Goal: Task Accomplishment & Management: Complete application form

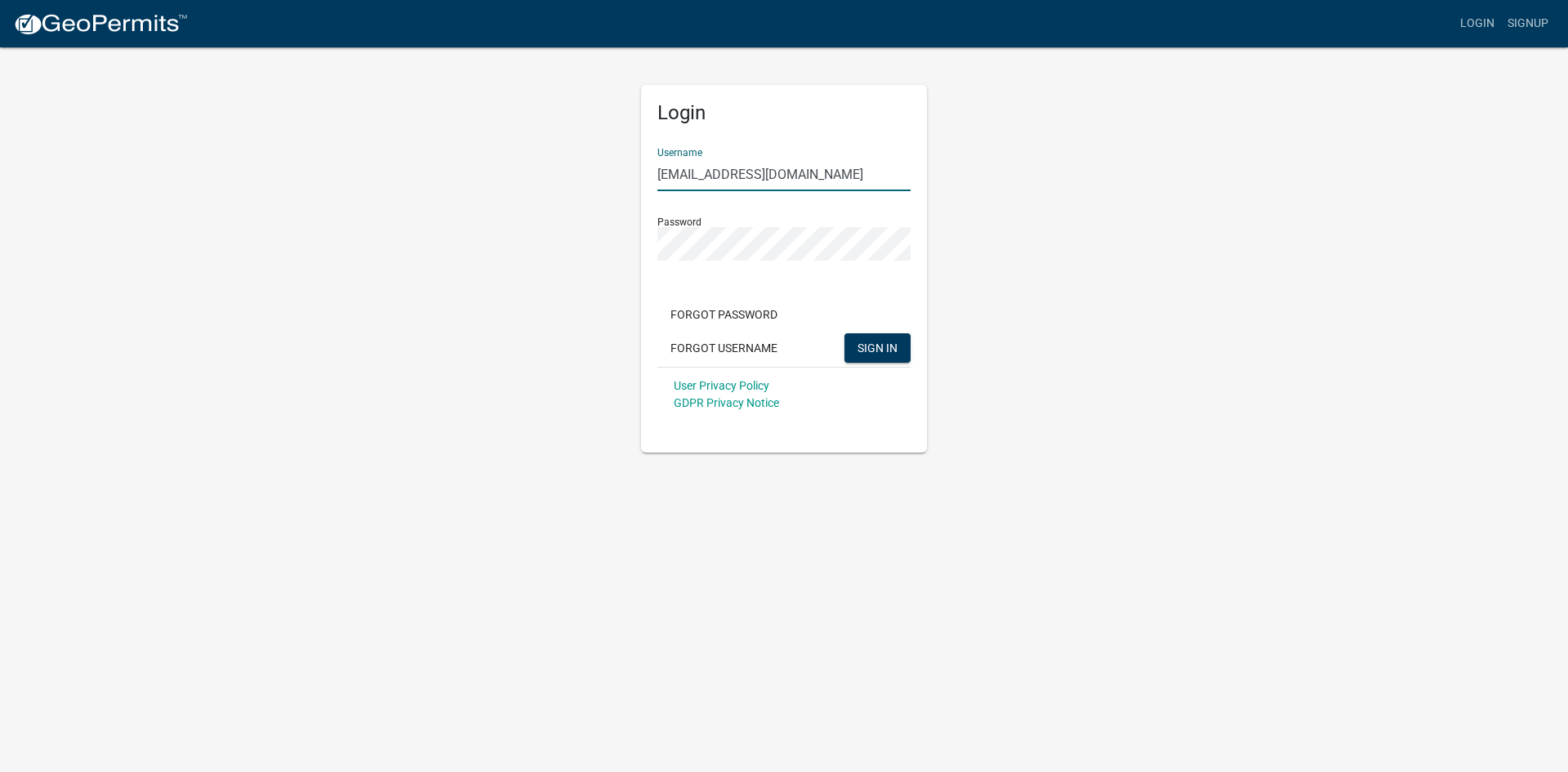
click at [866, 174] on input "[EMAIL_ADDRESS][DOMAIN_NAME]" at bounding box center [784, 174] width 253 height 34
drag, startPoint x: 866, startPoint y: 174, endPoint x: 101, endPoint y: 132, distance: 766.2
click at [116, 137] on app-login-view "more_horiz Login Signup Login Username [PERSON_NAME][EMAIL_ADDRESS][DOMAIN_NAME…" at bounding box center [784, 226] width 1568 height 453
click at [386, 194] on div "Login Username HomePro Password Forgot Password Forgot Username SIGN IN User Pr…" at bounding box center [784, 249] width 931 height 407
click at [1101, 251] on div "Login Username HomePro Password Forgot Password Forgot Username SIGN IN User Pr…" at bounding box center [784, 249] width 931 height 407
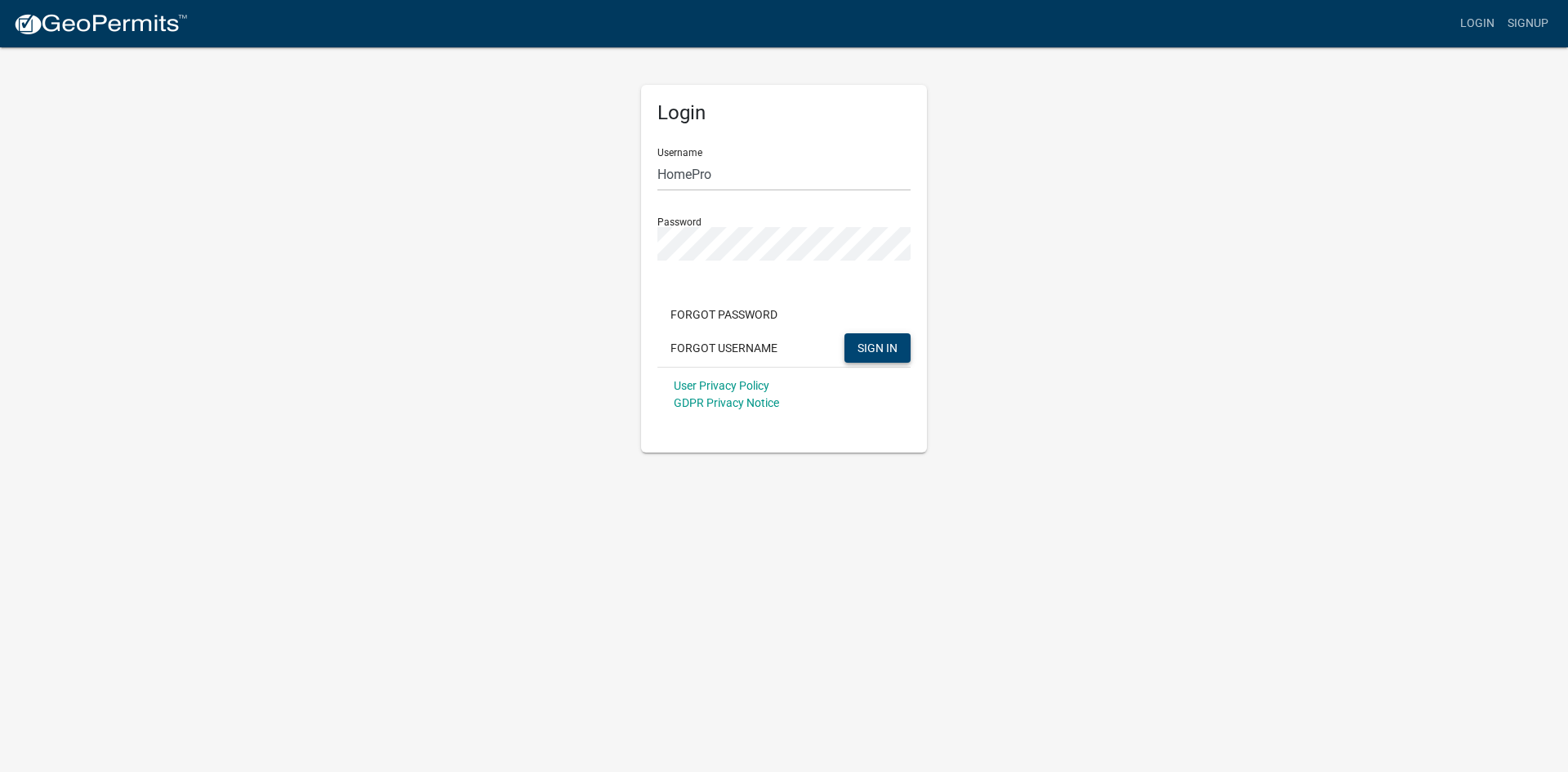
click at [892, 353] on span "SIGN IN" at bounding box center [877, 347] width 40 height 13
click at [453, 244] on div "Login Username HomePro Password Forgot Password Forgot Username SIGN IN User Pr…" at bounding box center [784, 249] width 931 height 407
drag, startPoint x: 693, startPoint y: 176, endPoint x: 718, endPoint y: 192, distance: 29.7
click at [693, 176] on input "HomePro" at bounding box center [784, 174] width 253 height 34
click at [871, 344] on span "SIGN IN" at bounding box center [877, 347] width 40 height 13
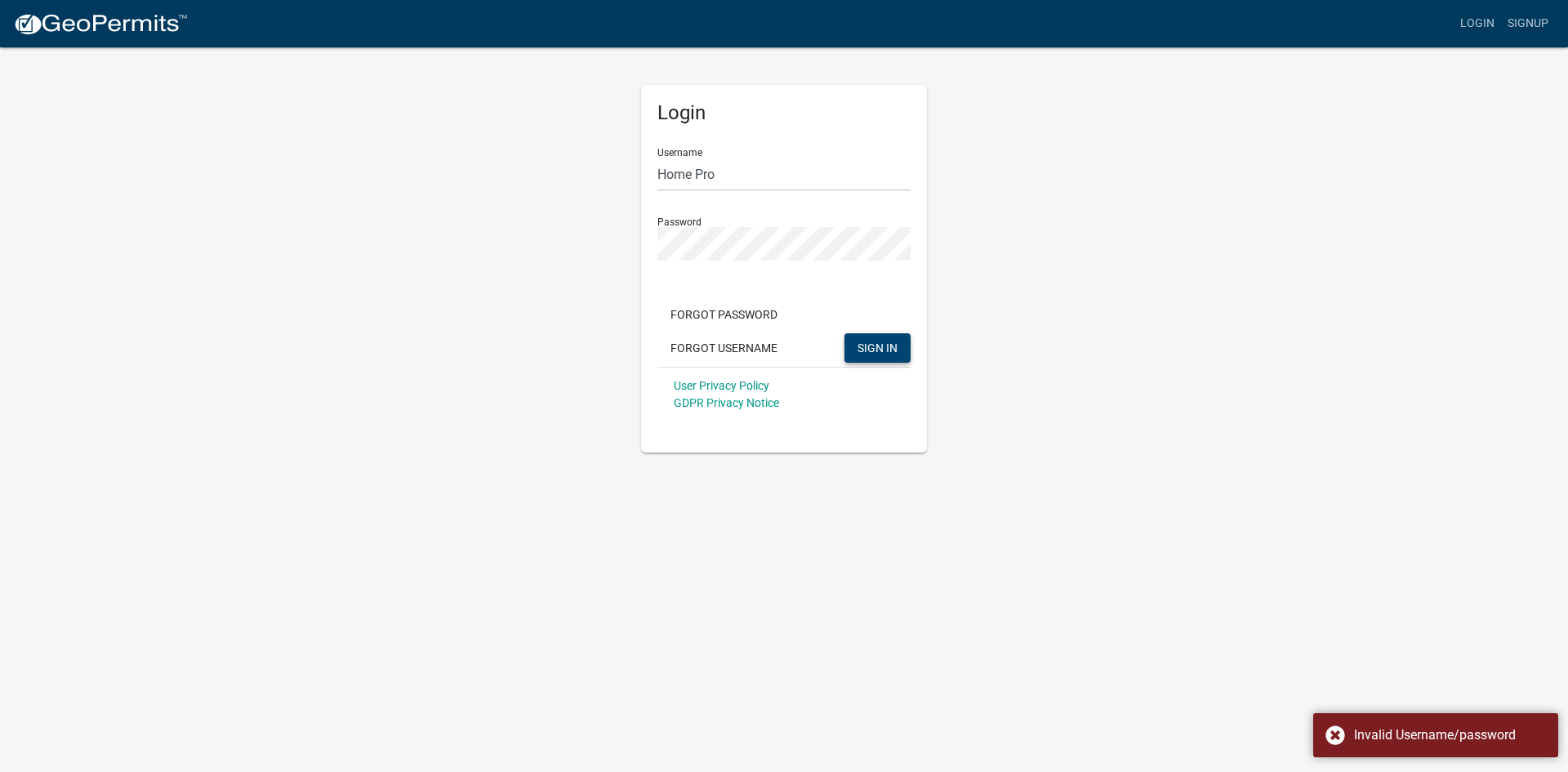
click at [294, 228] on app-login-view "more_horiz Login Signup Login Username Home Pro Password Forgot Password Forgot…" at bounding box center [784, 226] width 1568 height 453
click at [697, 179] on input "Home Pro" at bounding box center [784, 174] width 253 height 34
type input "HomePro"
click at [268, 246] on app-login-view "more_horiz Login Signup Login Username HomePro Password Forgot Password Forgot …" at bounding box center [784, 226] width 1568 height 453
drag, startPoint x: 1416, startPoint y: 319, endPoint x: 820, endPoint y: 388, distance: 600.0
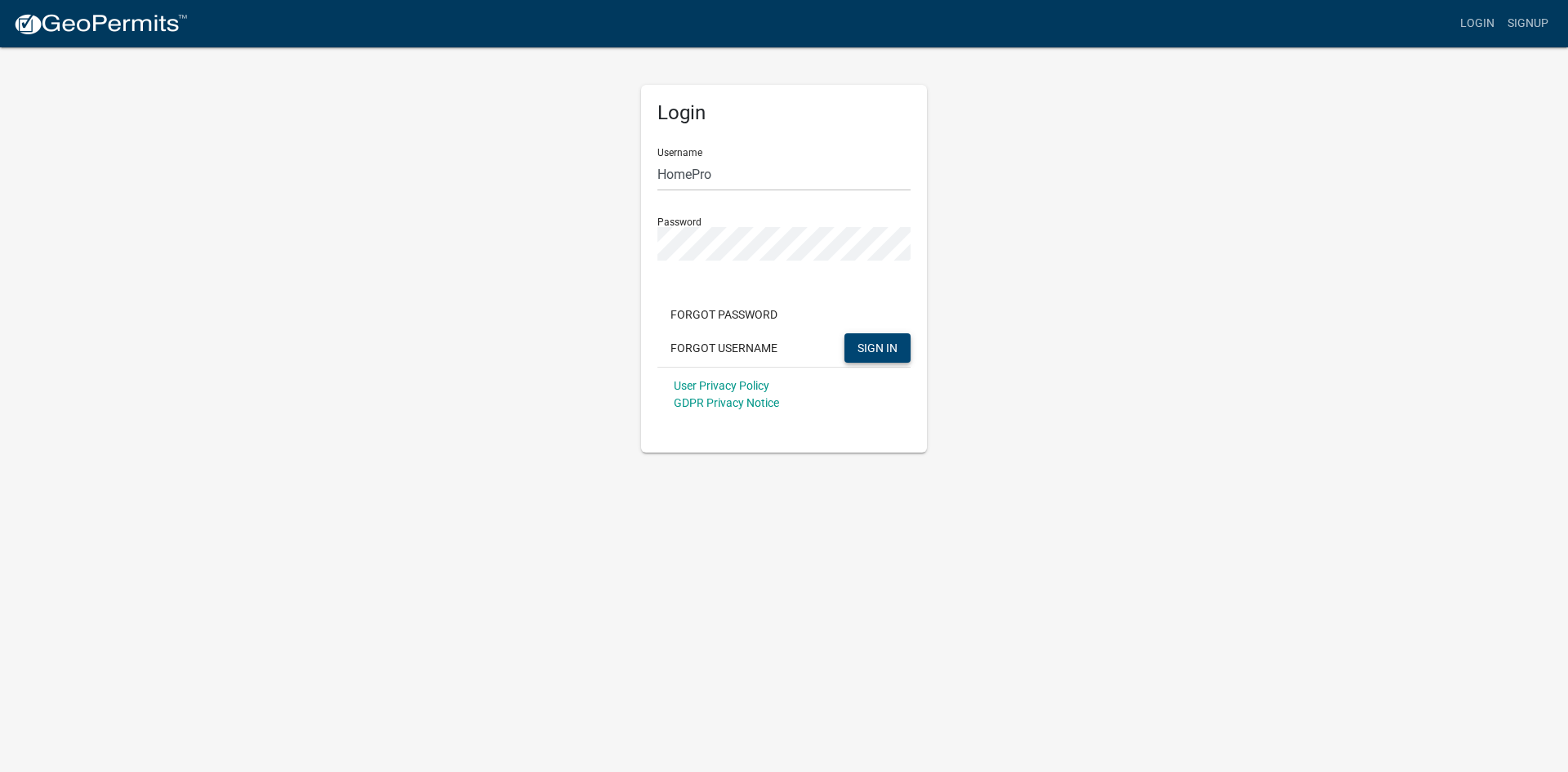
click at [1383, 324] on app-login-view "more_horiz Login Signup Login Username HomePro Password Forgot Password Forgot …" at bounding box center [784, 226] width 1568 height 453
click at [875, 340] on span "SIGN IN" at bounding box center [877, 347] width 40 height 13
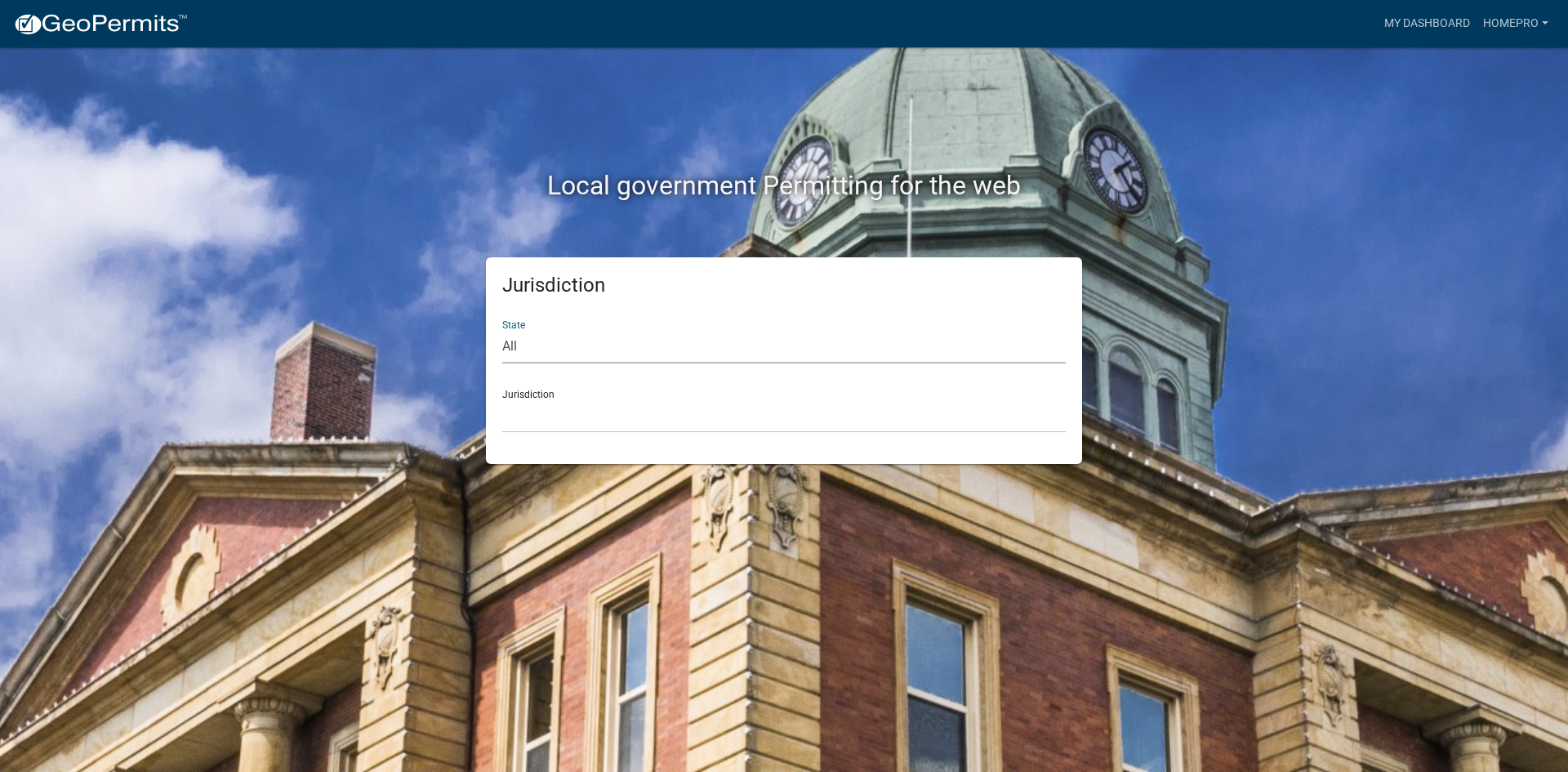
click at [530, 339] on select "All [US_STATE] [US_STATE] [US_STATE] [US_STATE] [US_STATE] [US_STATE] [US_STATE…" at bounding box center [784, 347] width 563 height 34
select select "[US_STATE]"
click at [502, 330] on select "All [US_STATE] [US_STATE] [US_STATE] [US_STATE] [US_STATE] [US_STATE] [US_STATE…" at bounding box center [784, 347] width 563 height 34
click at [623, 423] on select "City of [GEOGRAPHIC_DATA], [US_STATE] City of [GEOGRAPHIC_DATA], [US_STATE] Cit…" at bounding box center [784, 417] width 563 height 34
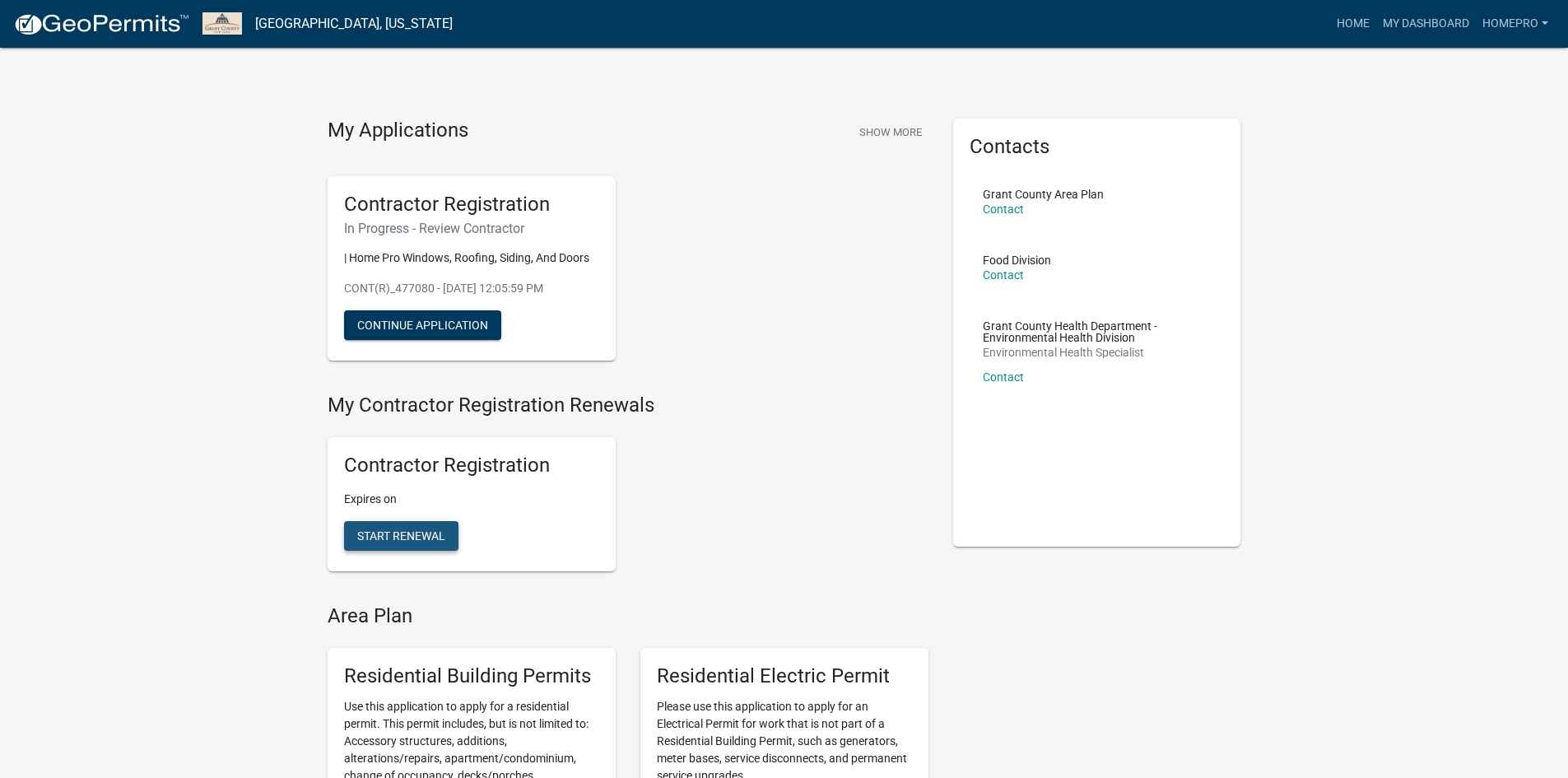
click at [425, 537] on span "Start Renewal" at bounding box center [401, 536] width 88 height 14
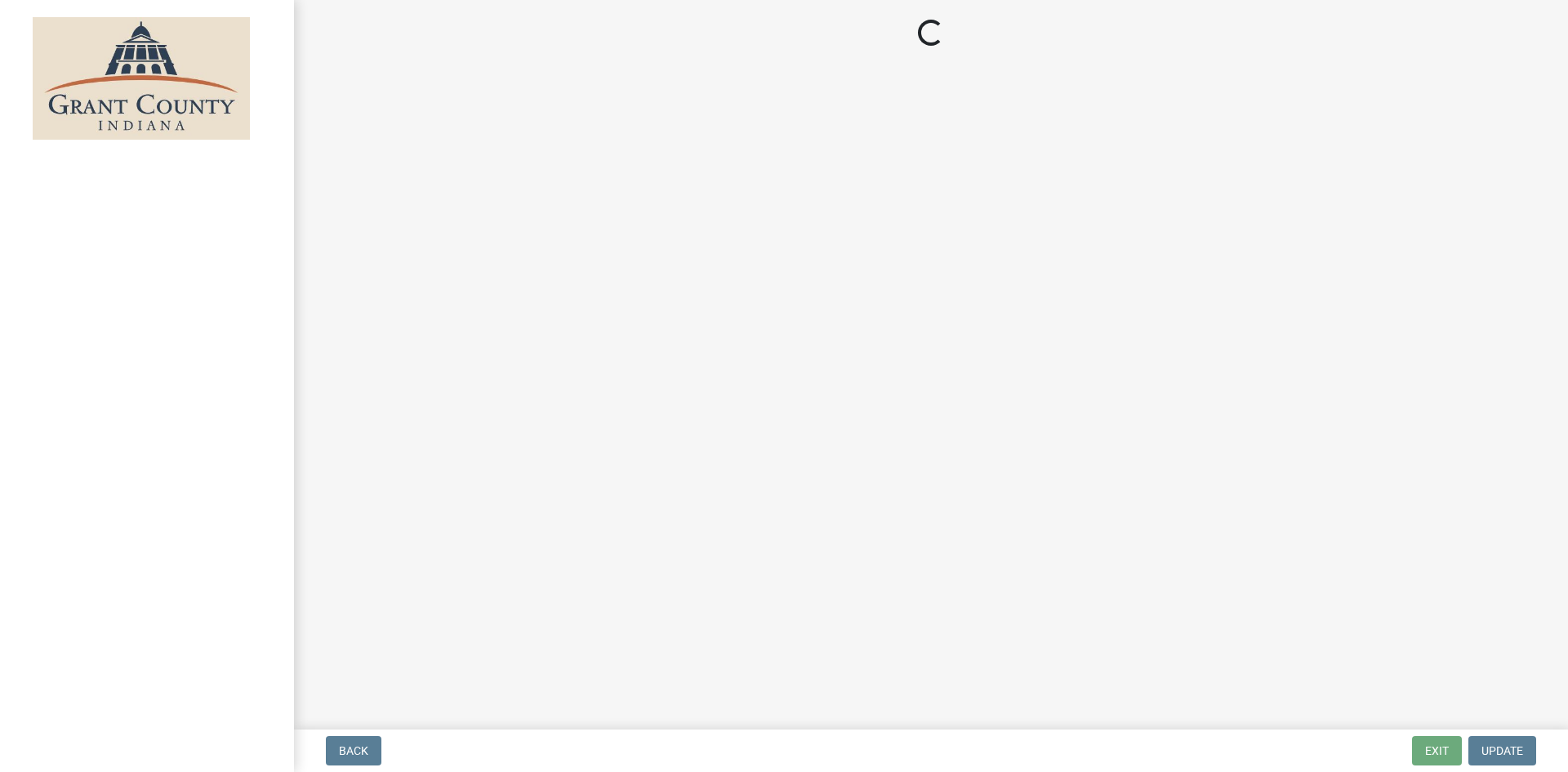
select select "IN"
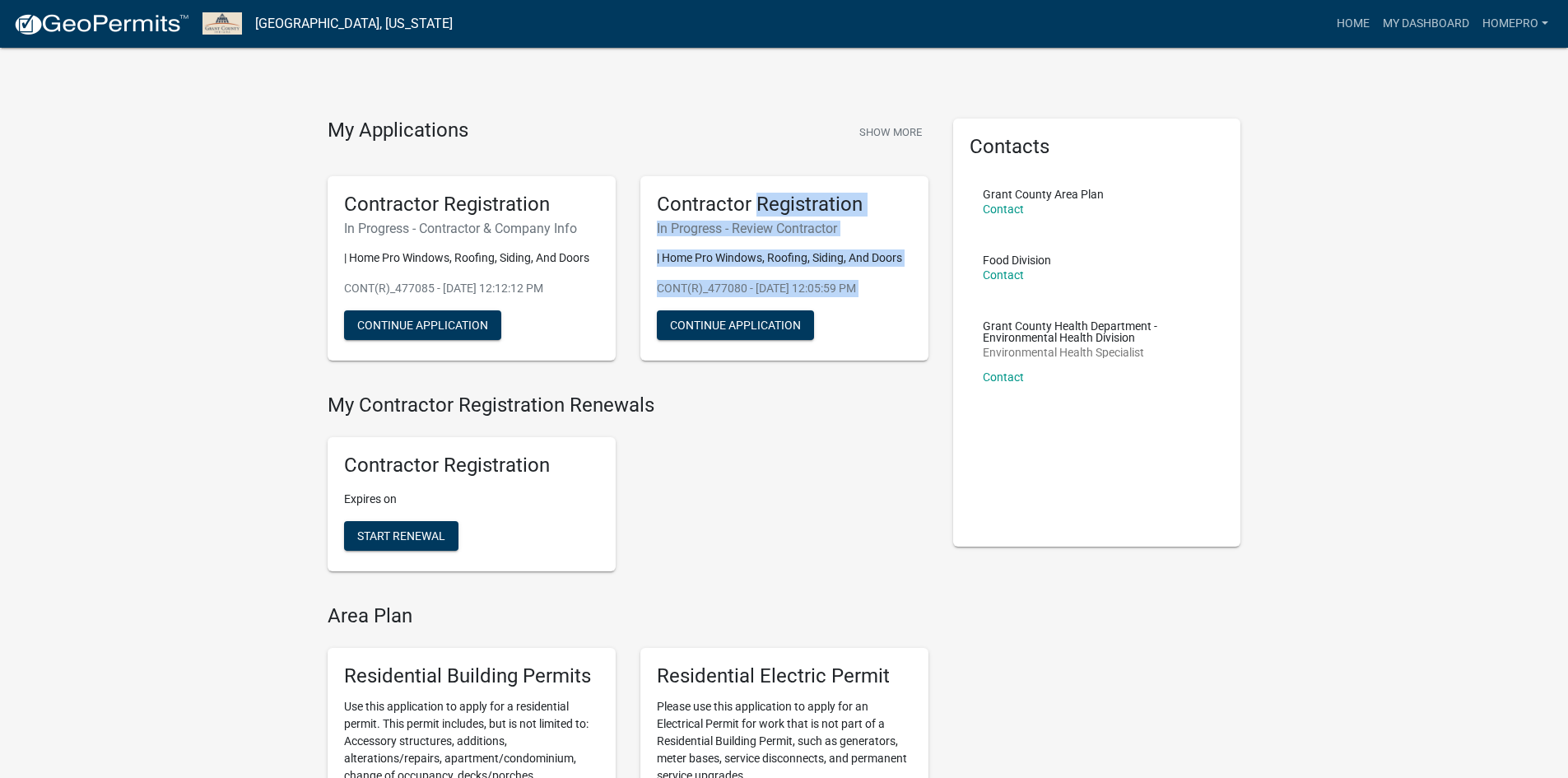
drag, startPoint x: 752, startPoint y: 199, endPoint x: 830, endPoint y: 306, distance: 132.4
click at [830, 306] on div "Contractor Registration In Progress - Review Contractor | Home Pro Windows, Roo…" at bounding box center [784, 269] width 288 height 185
click at [827, 264] on p "| Home Pro Windows, Roofing, Siding, And Doors" at bounding box center [784, 258] width 255 height 17
drag, startPoint x: 882, startPoint y: 345, endPoint x: 786, endPoint y: 197, distance: 176.4
click at [786, 197] on div "Contractor Registration In Progress - Review Contractor | Home Pro Windows, Roo…" at bounding box center [784, 269] width 288 height 185
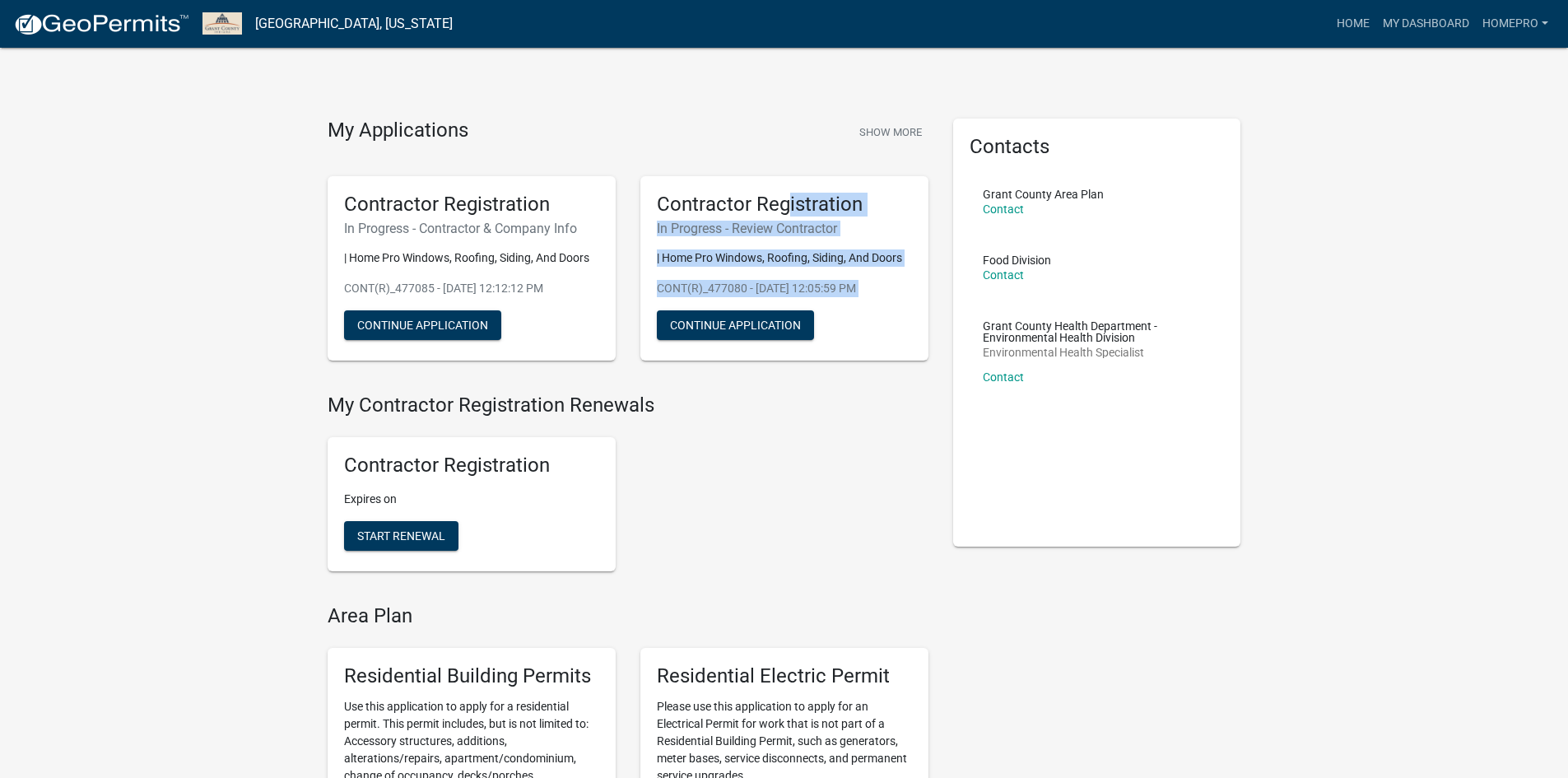
click at [805, 244] on div "Contractor Registration In Progress - Review Contractor | Home Pro Windows, Roo…" at bounding box center [784, 269] width 288 height 185
drag, startPoint x: 735, startPoint y: 182, endPoint x: 833, endPoint y: 314, distance: 164.4
click at [833, 314] on div "Contractor Registration In Progress - Review Contractor | Home Pro Windows, Roo…" at bounding box center [784, 269] width 288 height 185
click at [816, 279] on div "Contractor Registration In Progress - Review Contractor | Home Pro Windows, Roo…" at bounding box center [784, 269] width 288 height 185
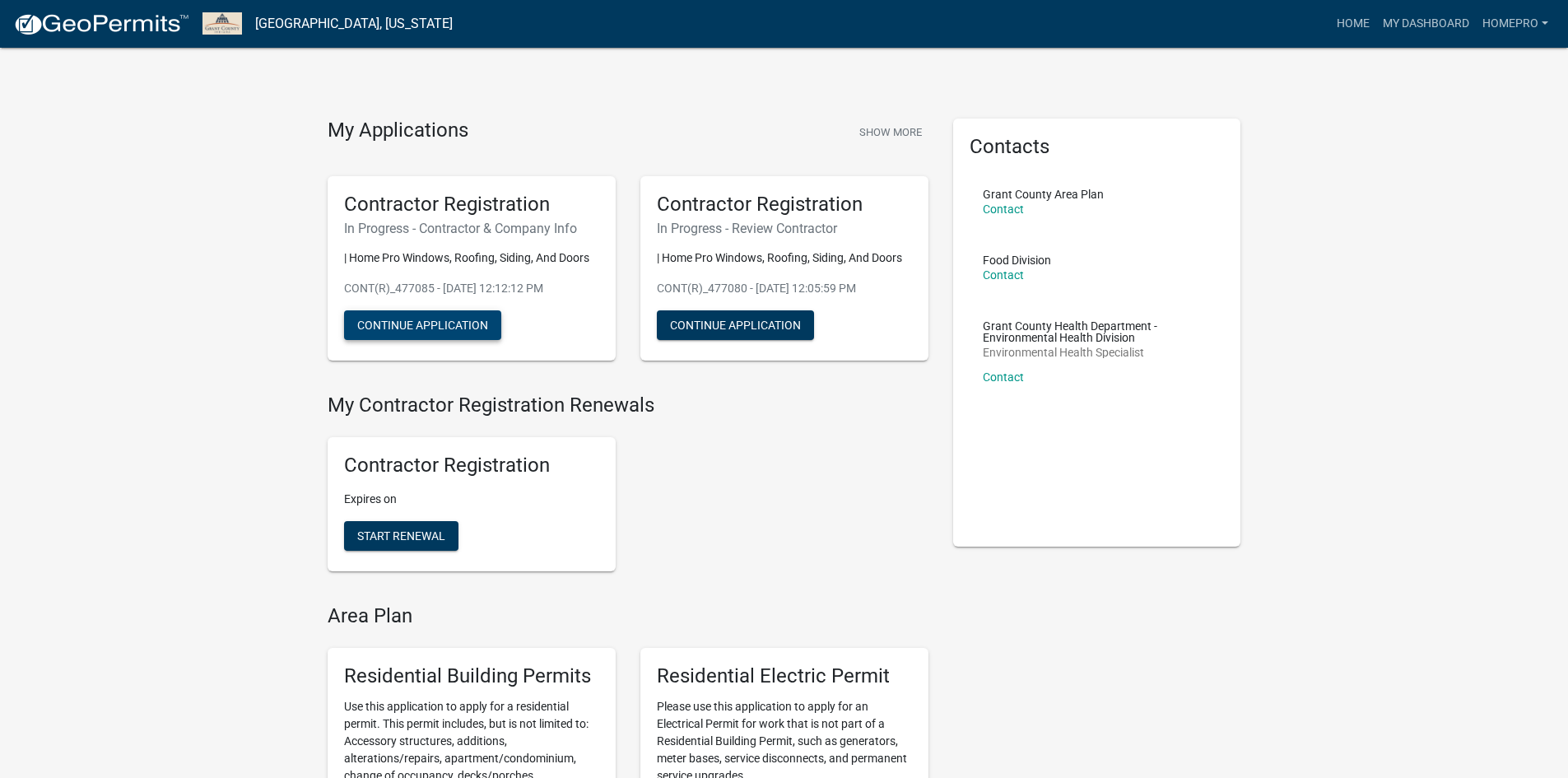
drag, startPoint x: 454, startPoint y: 329, endPoint x: 1204, endPoint y: 742, distance: 856.2
click at [768, 326] on button "Continue Application" at bounding box center [735, 324] width 157 height 30
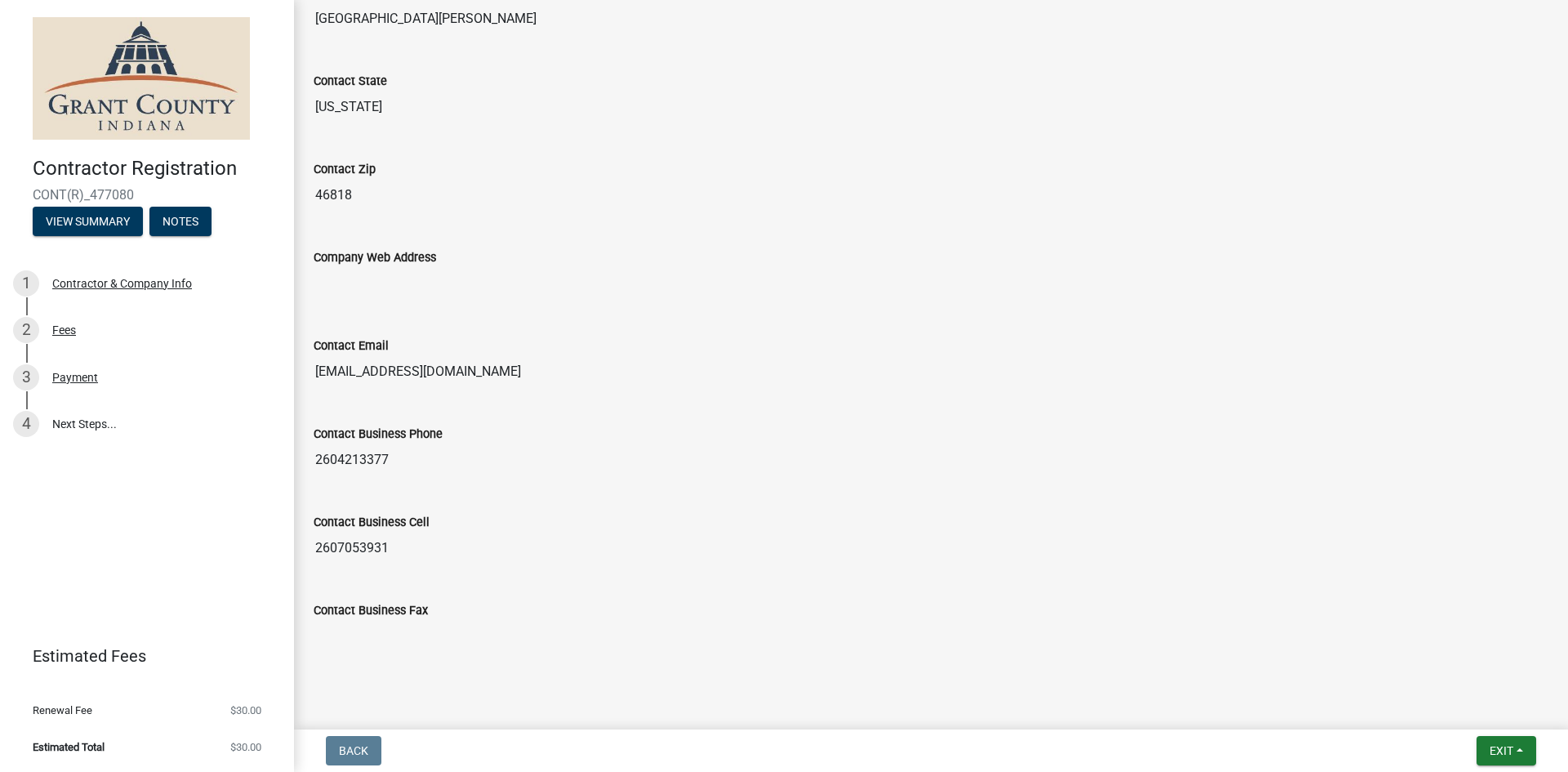
scroll to position [1088, 0]
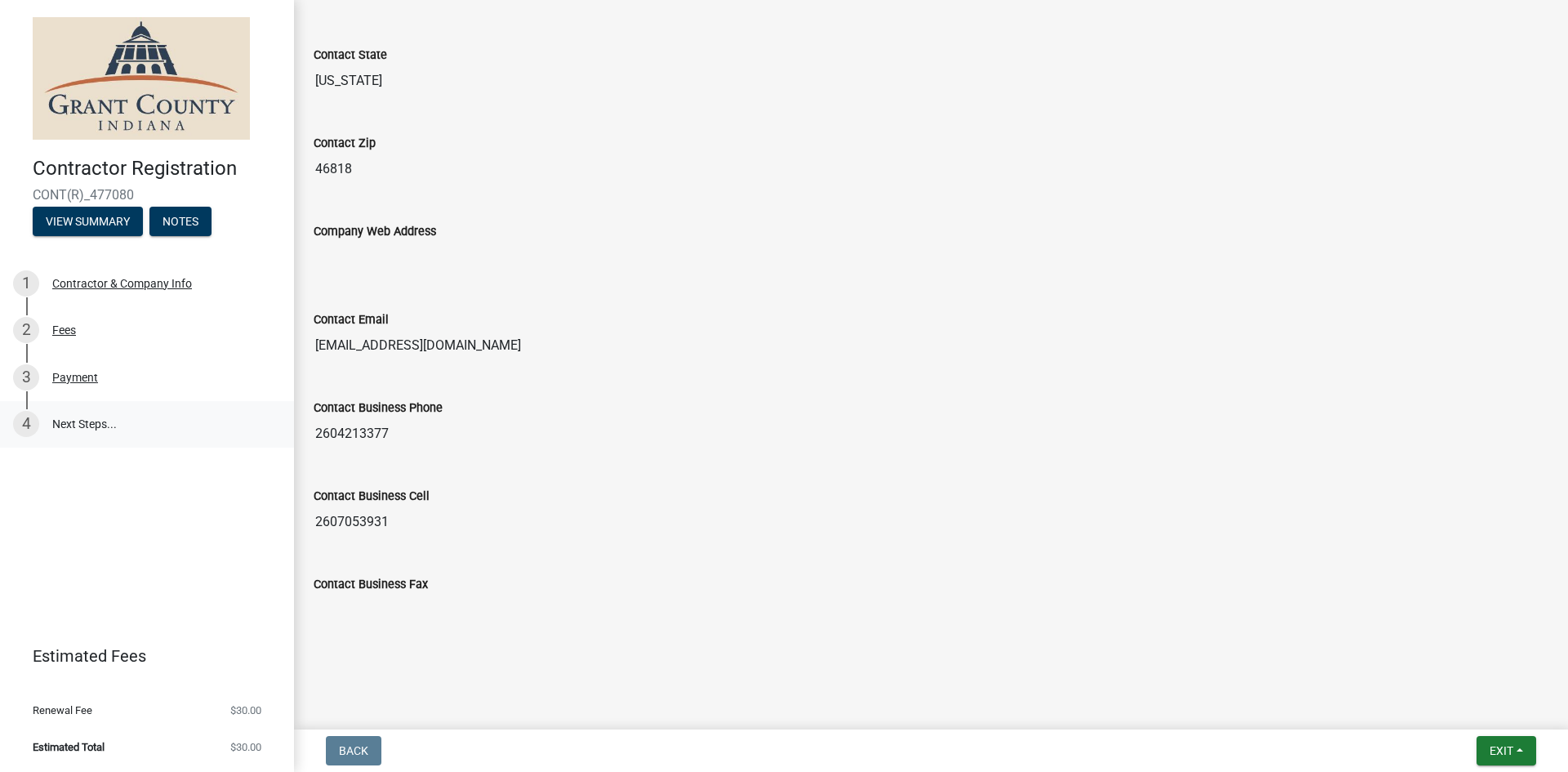
click at [160, 417] on link "4 Next Steps..." at bounding box center [147, 425] width 294 height 48
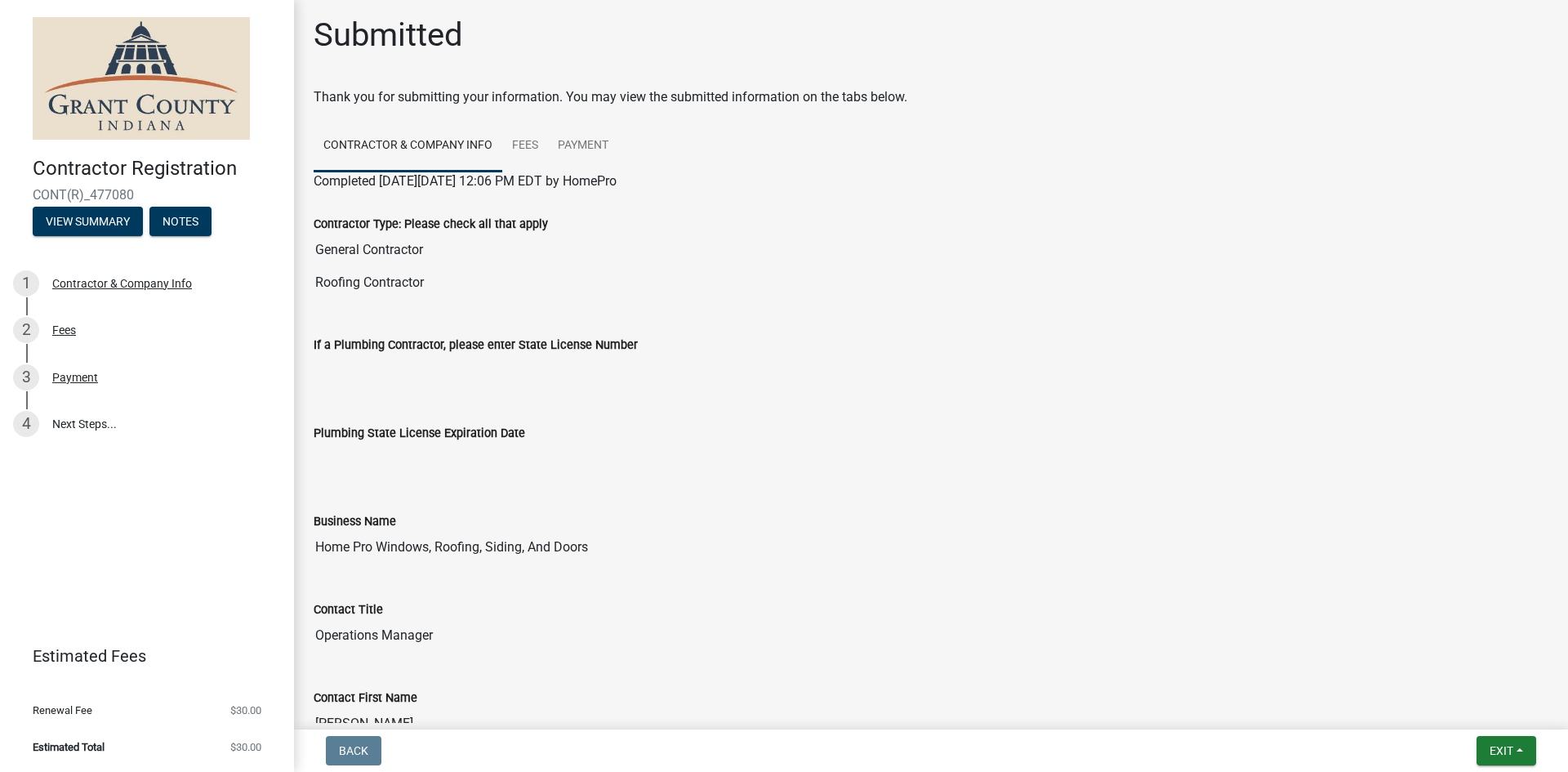
scroll to position [0, 0]
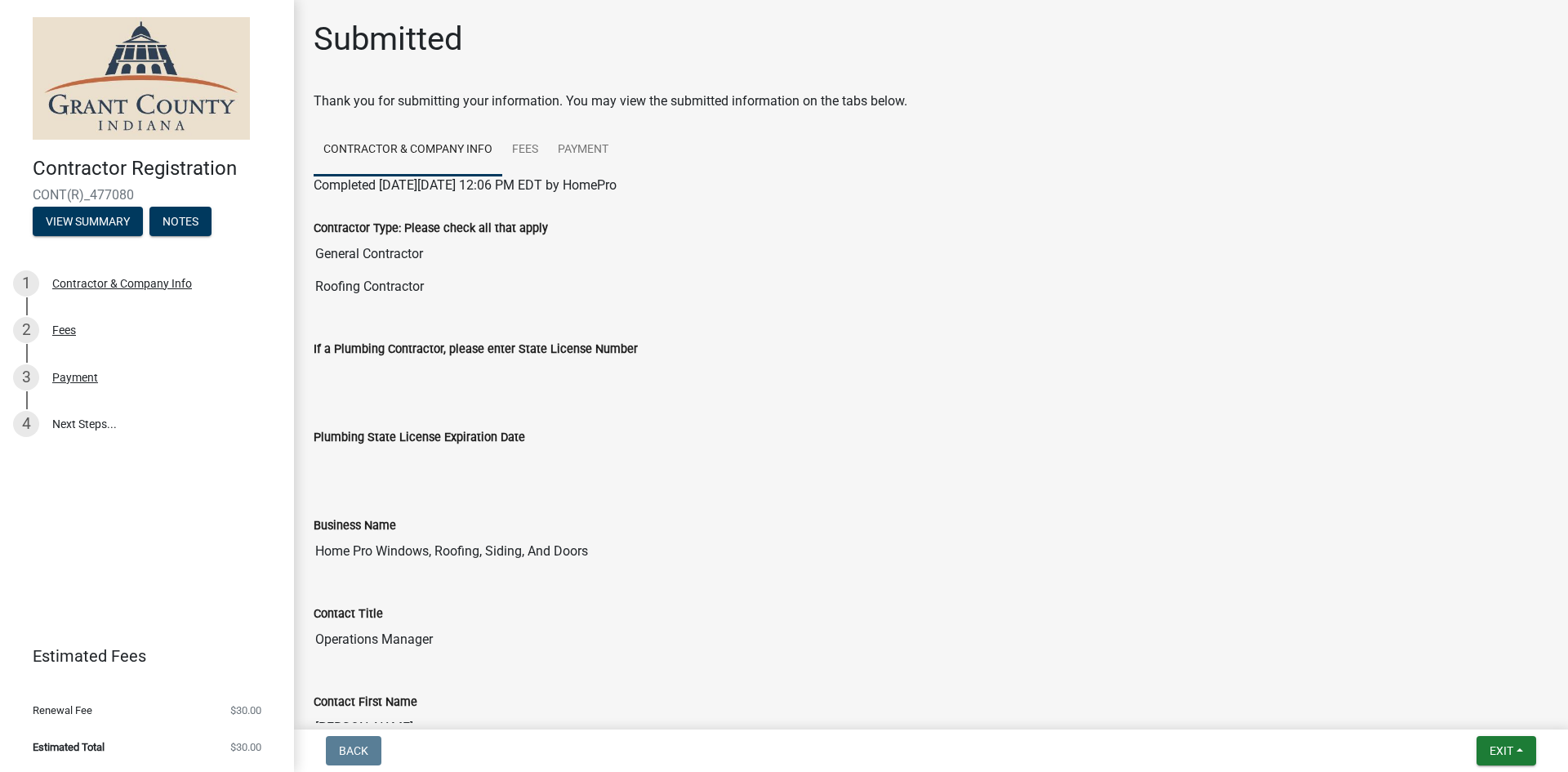
drag, startPoint x: 666, startPoint y: 210, endPoint x: 724, endPoint y: 654, distance: 447.8
click at [656, 421] on div "Plumbing State License Expiration Date" at bounding box center [931, 442] width 1235 height 75
drag, startPoint x: 615, startPoint y: 273, endPoint x: 642, endPoint y: 573, distance: 301.2
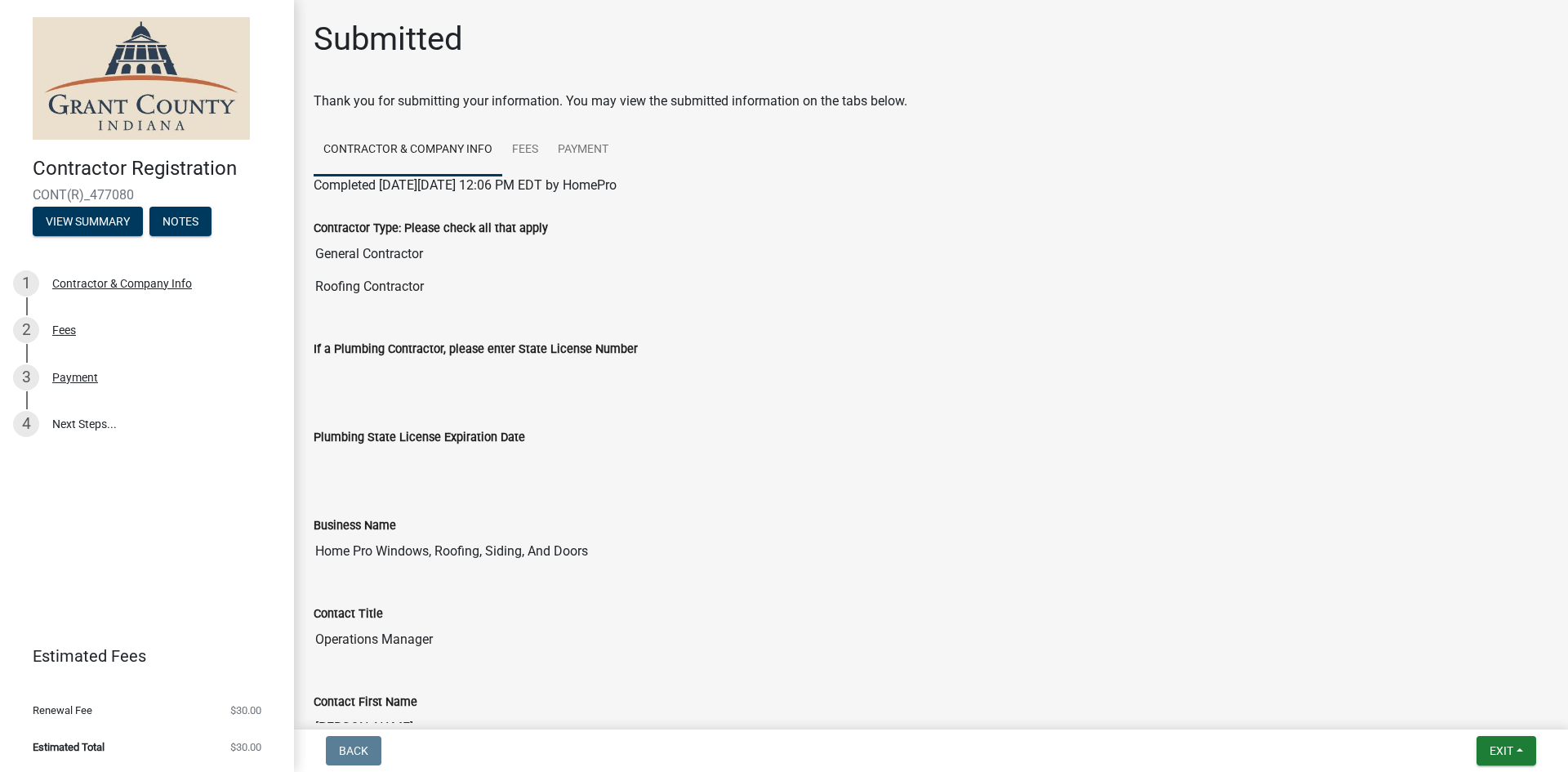
click at [613, 423] on div "Plumbing State License Expiration Date" at bounding box center [931, 442] width 1235 height 75
drag, startPoint x: 642, startPoint y: 577, endPoint x: 635, endPoint y: 293, distance: 284.1
click at [669, 539] on input "Home Pro Windows, Roofing, Siding, And Doors" at bounding box center [931, 551] width 1235 height 33
drag, startPoint x: 241, startPoint y: 165, endPoint x: 261, endPoint y: 241, distance: 78.6
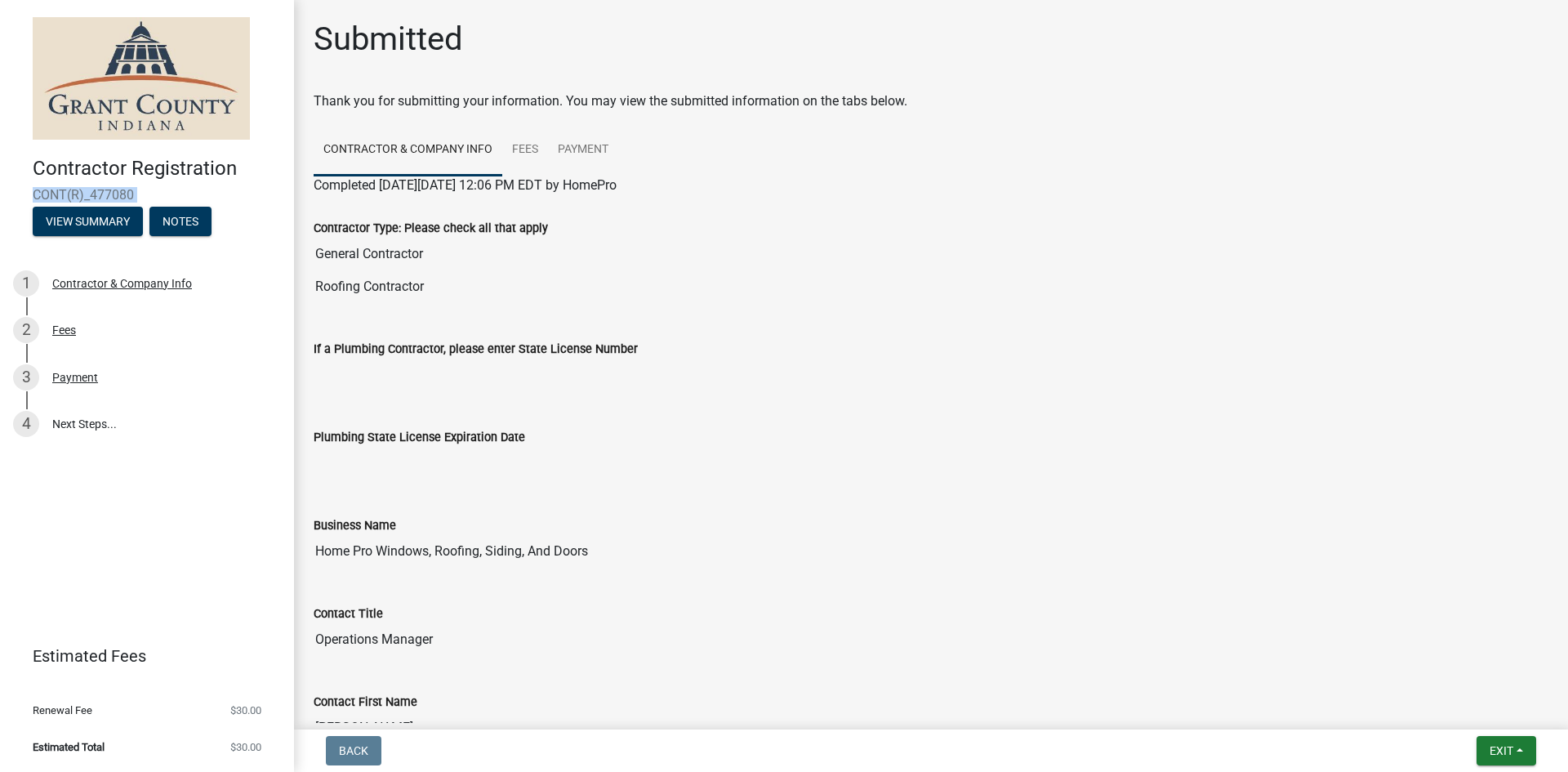
click at [259, 243] on header "Contractor Registration CONT(R)_477080 View Summary Notes" at bounding box center [147, 127] width 294 height 253
